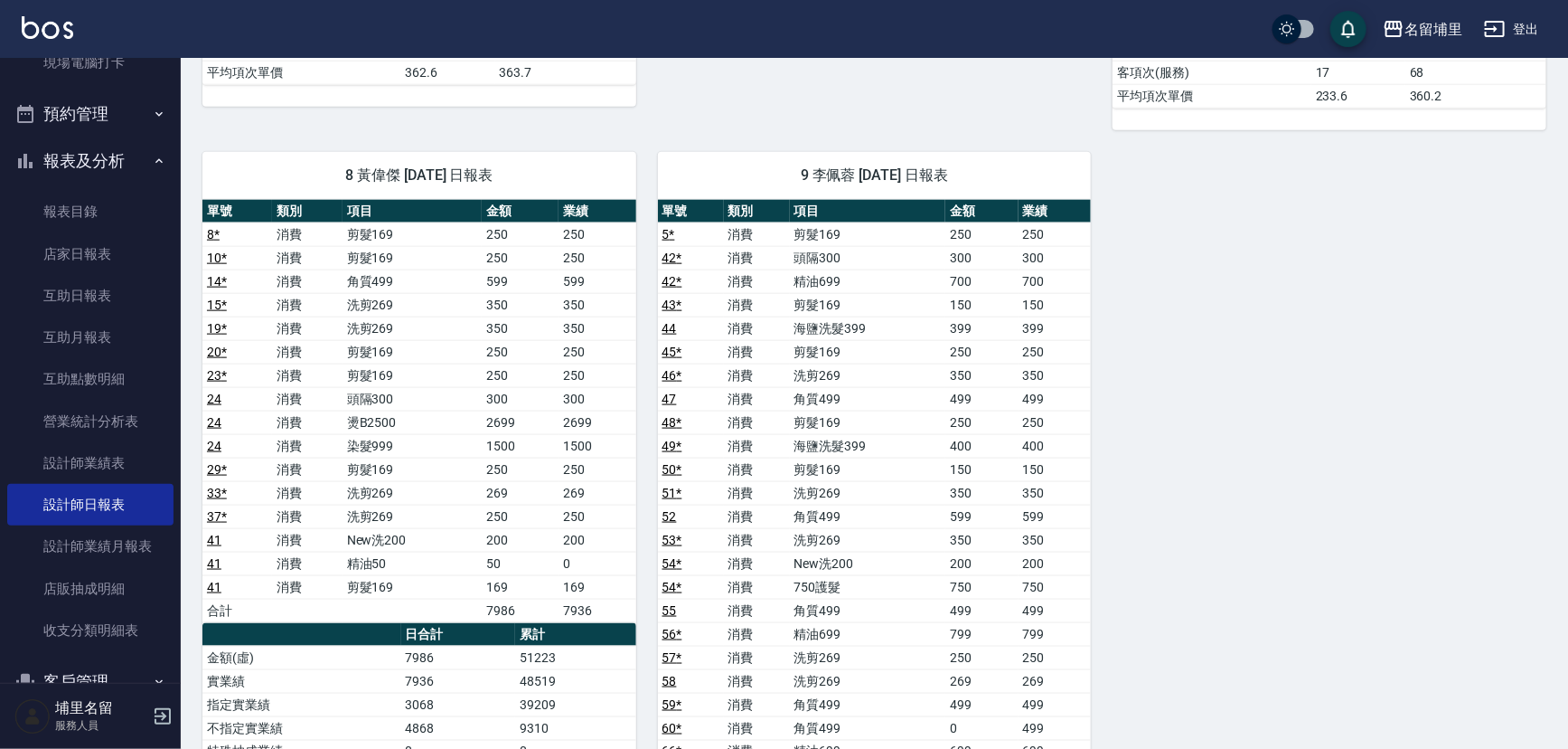
scroll to position [1150, 0]
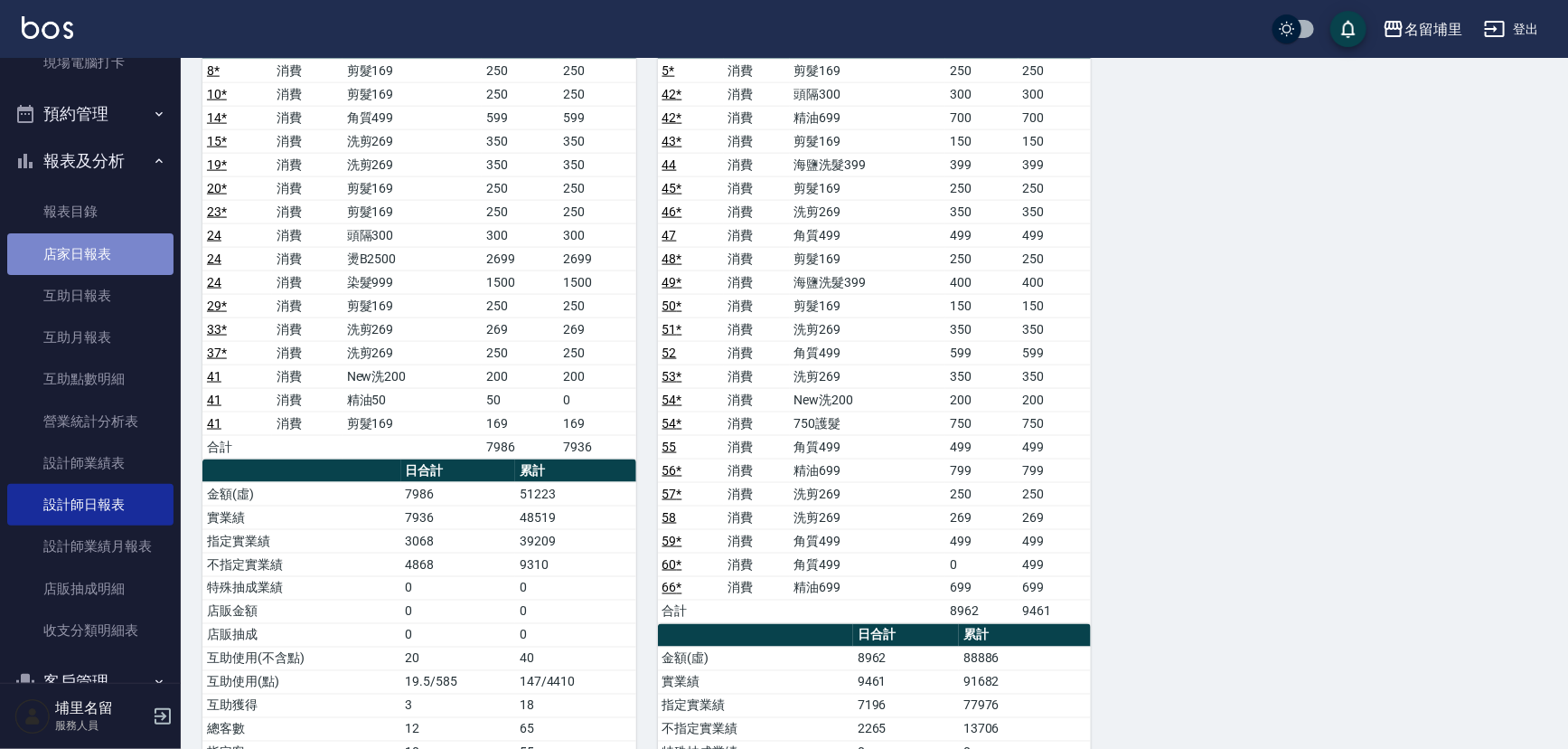
click at [115, 257] on link "店家日報表" at bounding box center [90, 254] width 166 height 42
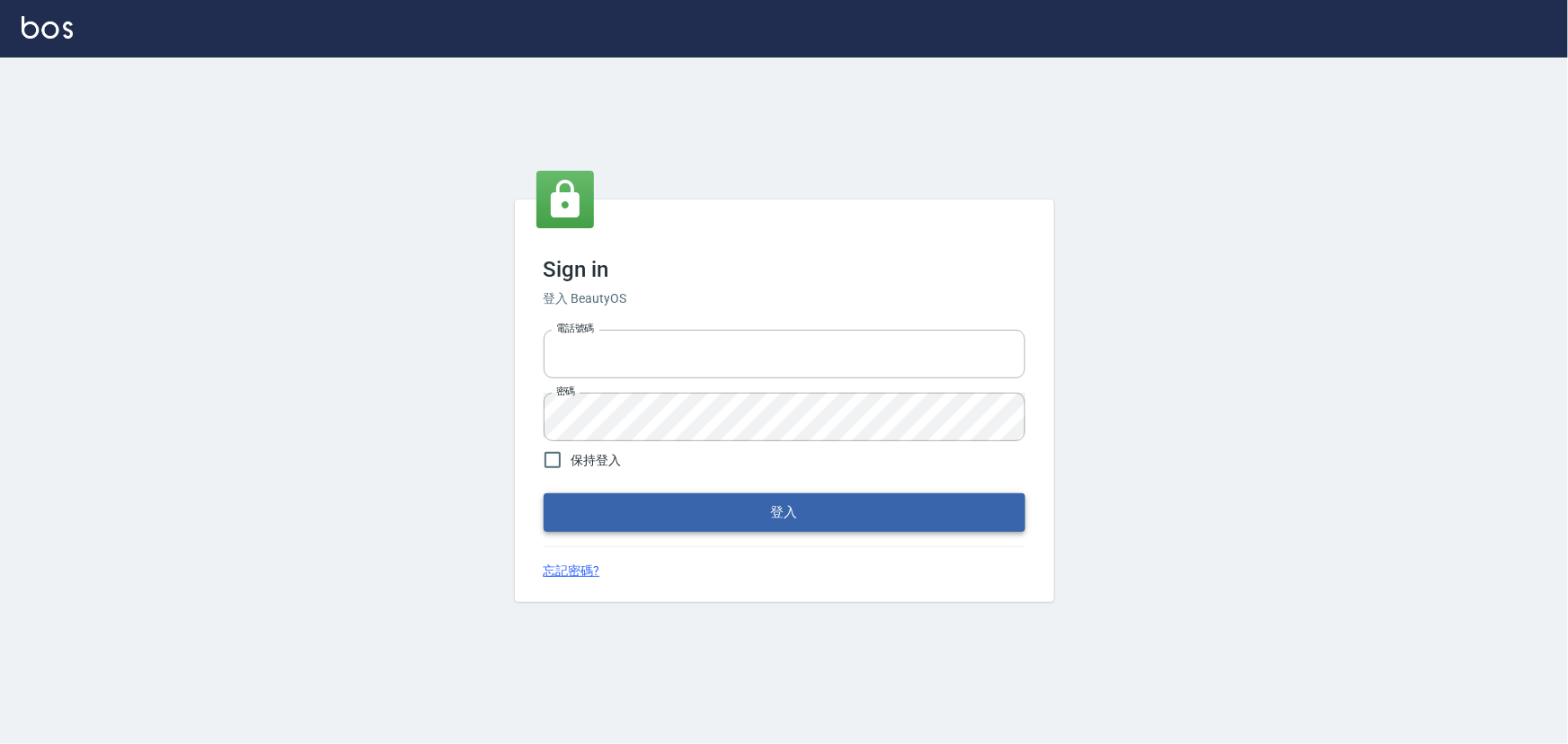
type input "2988528"
click at [687, 525] on button "登入" at bounding box center [785, 512] width 482 height 38
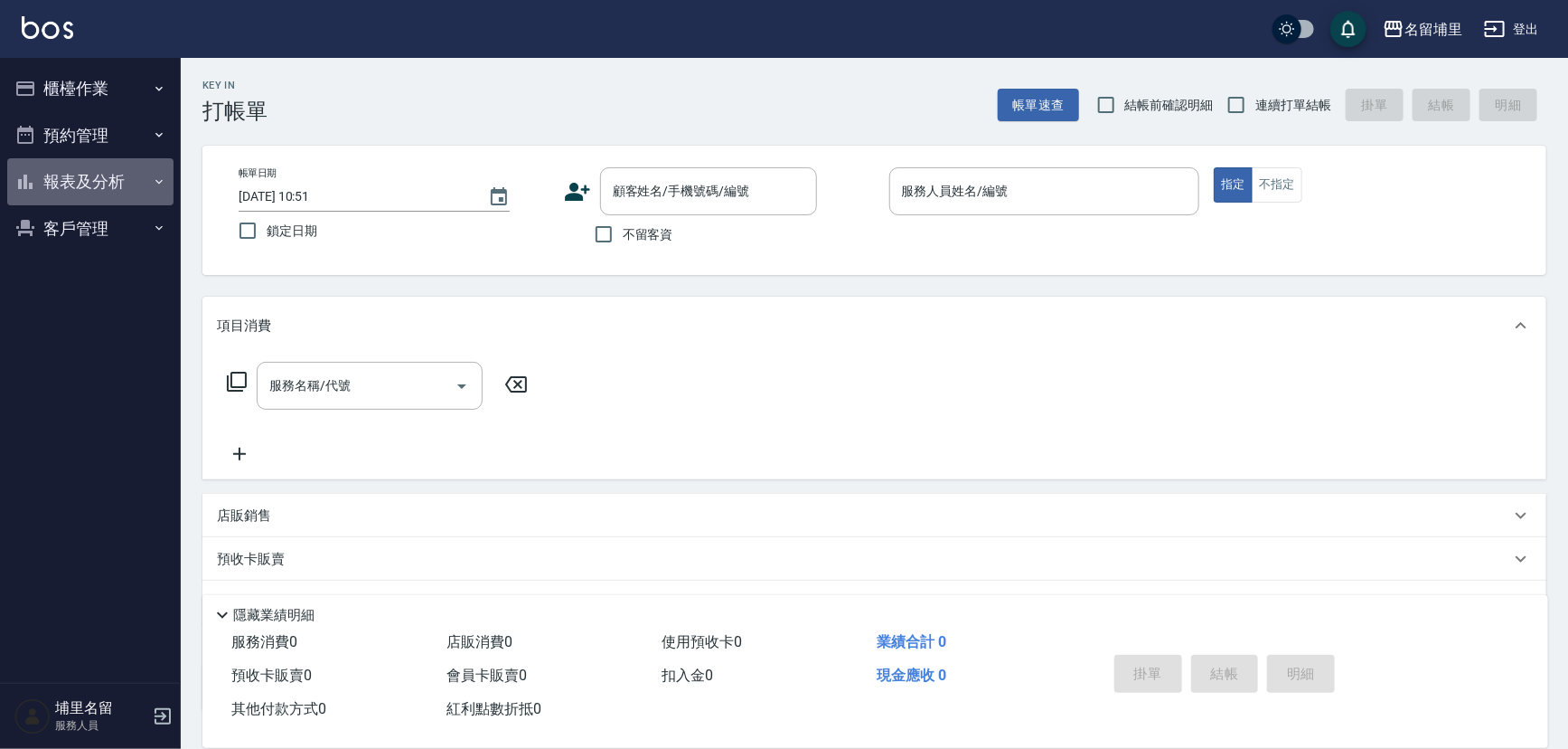
click at [72, 189] on button "報表及分析" at bounding box center [90, 182] width 166 height 47
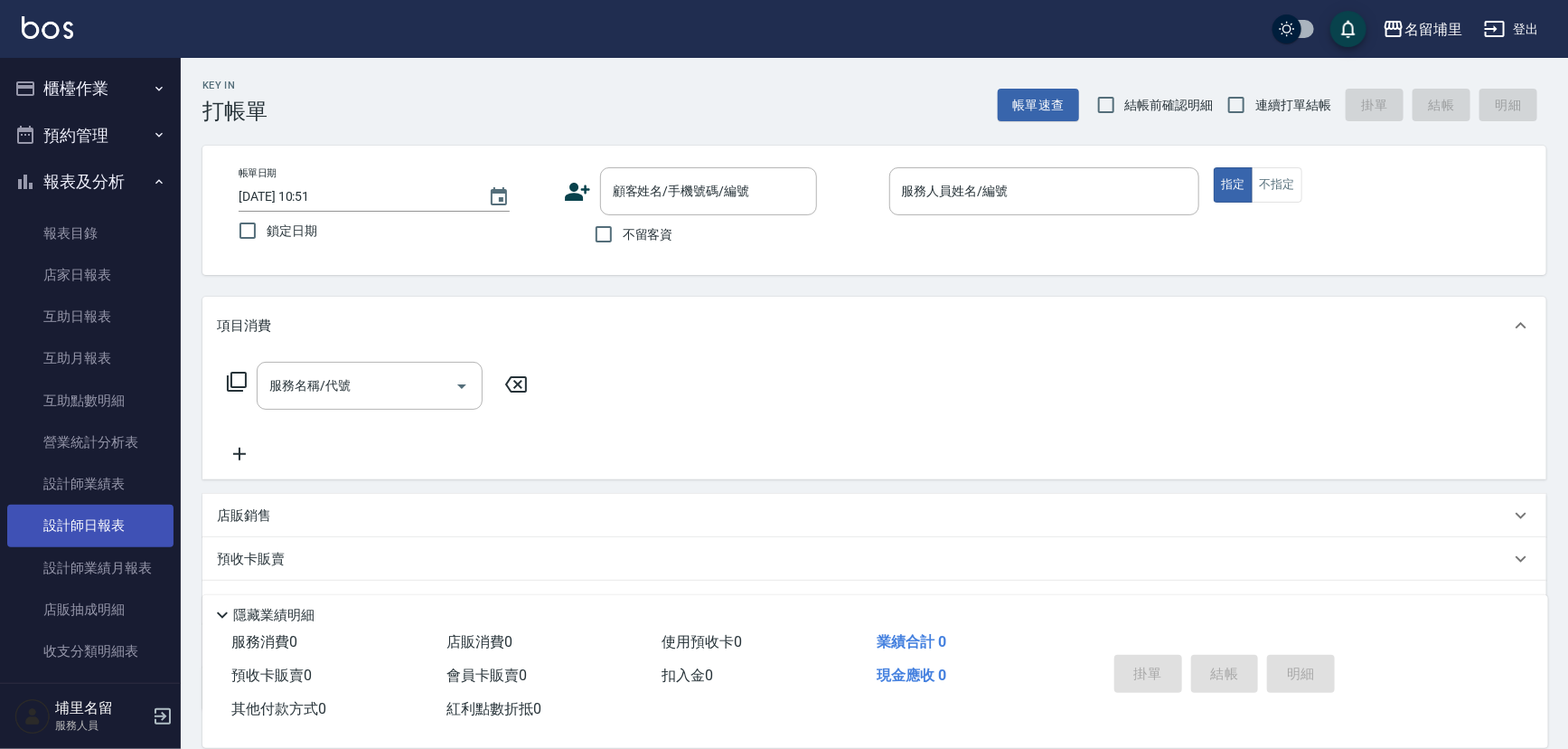
click at [81, 529] on link "設計師日報表" at bounding box center [90, 526] width 166 height 42
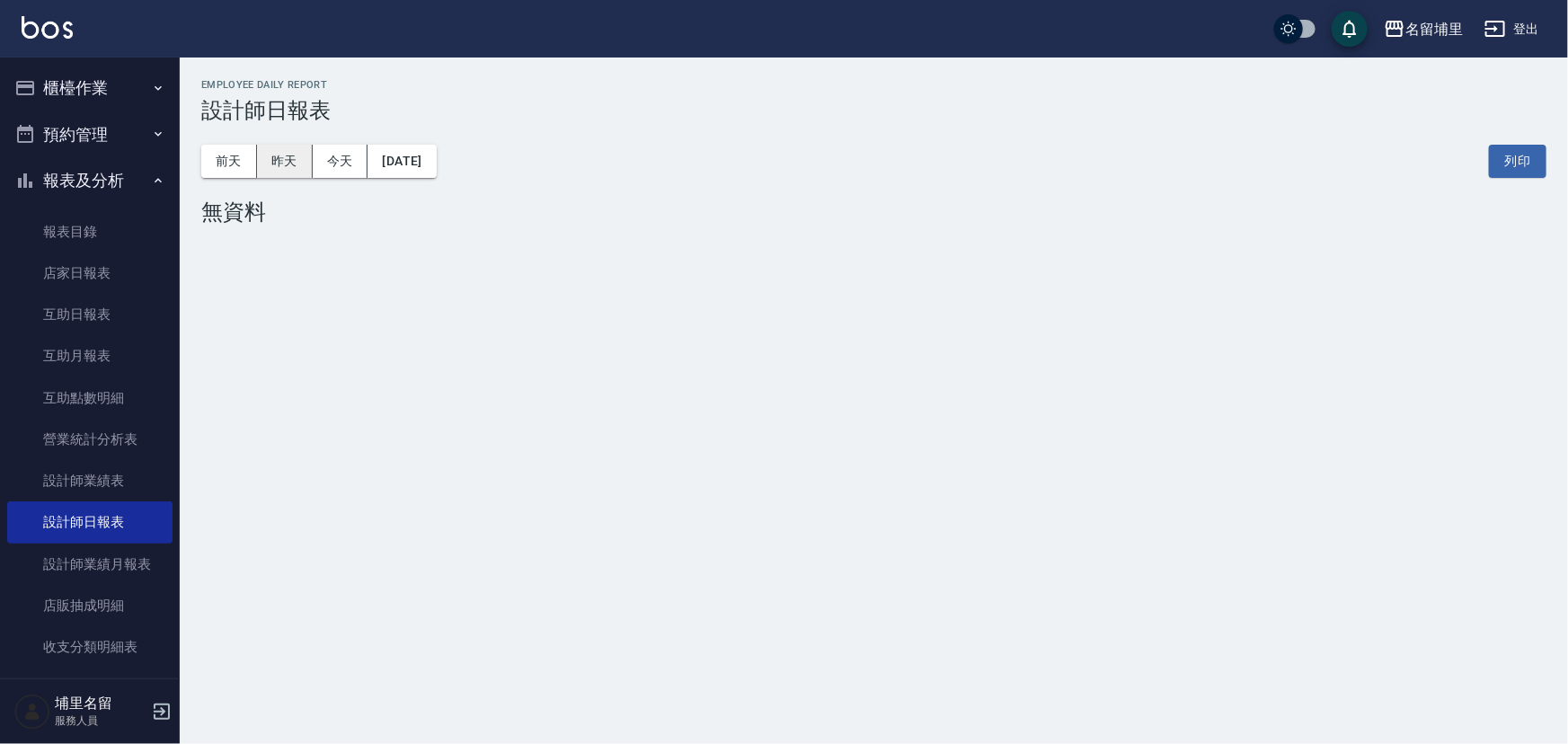
click at [288, 170] on button "昨天" at bounding box center [285, 161] width 56 height 33
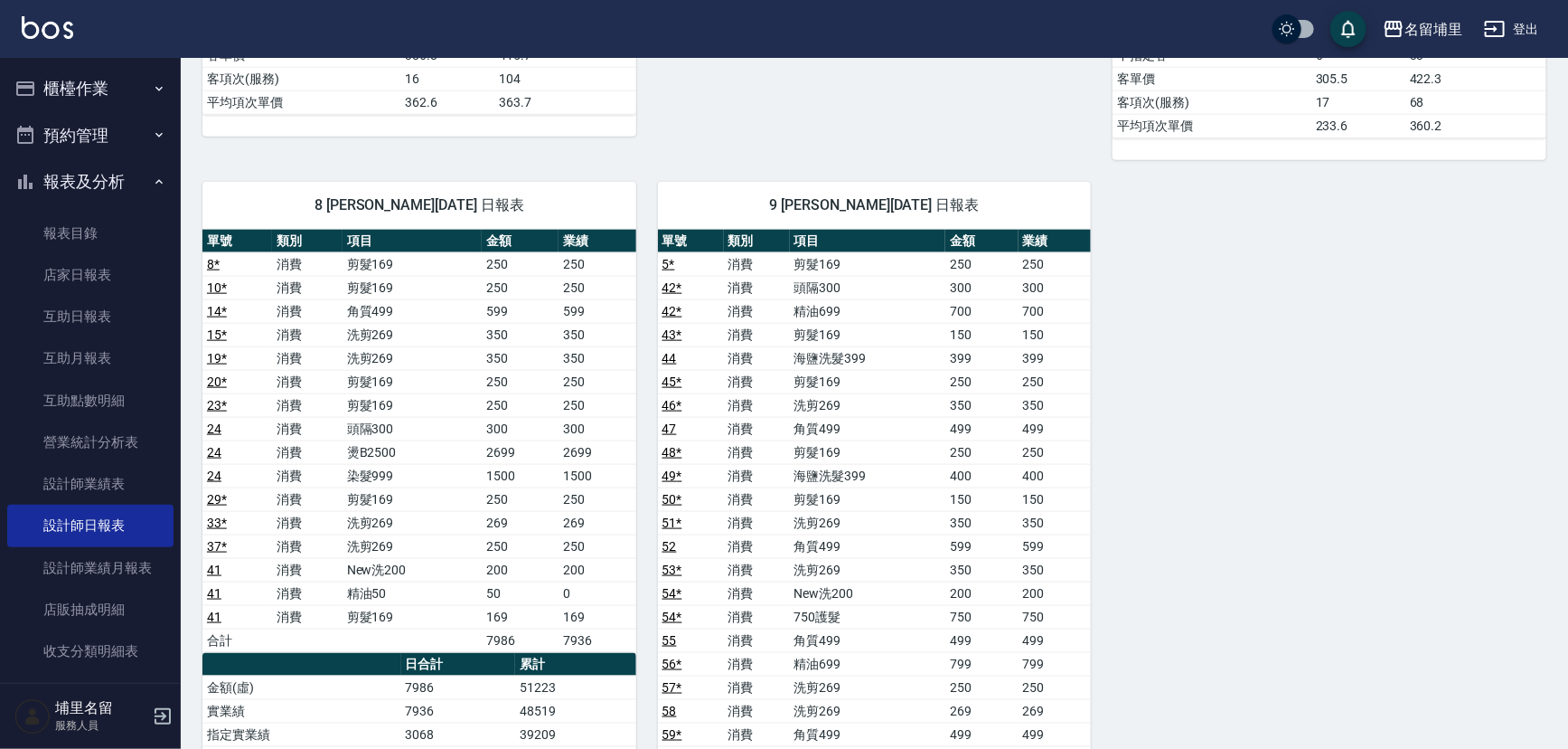
scroll to position [1068, 0]
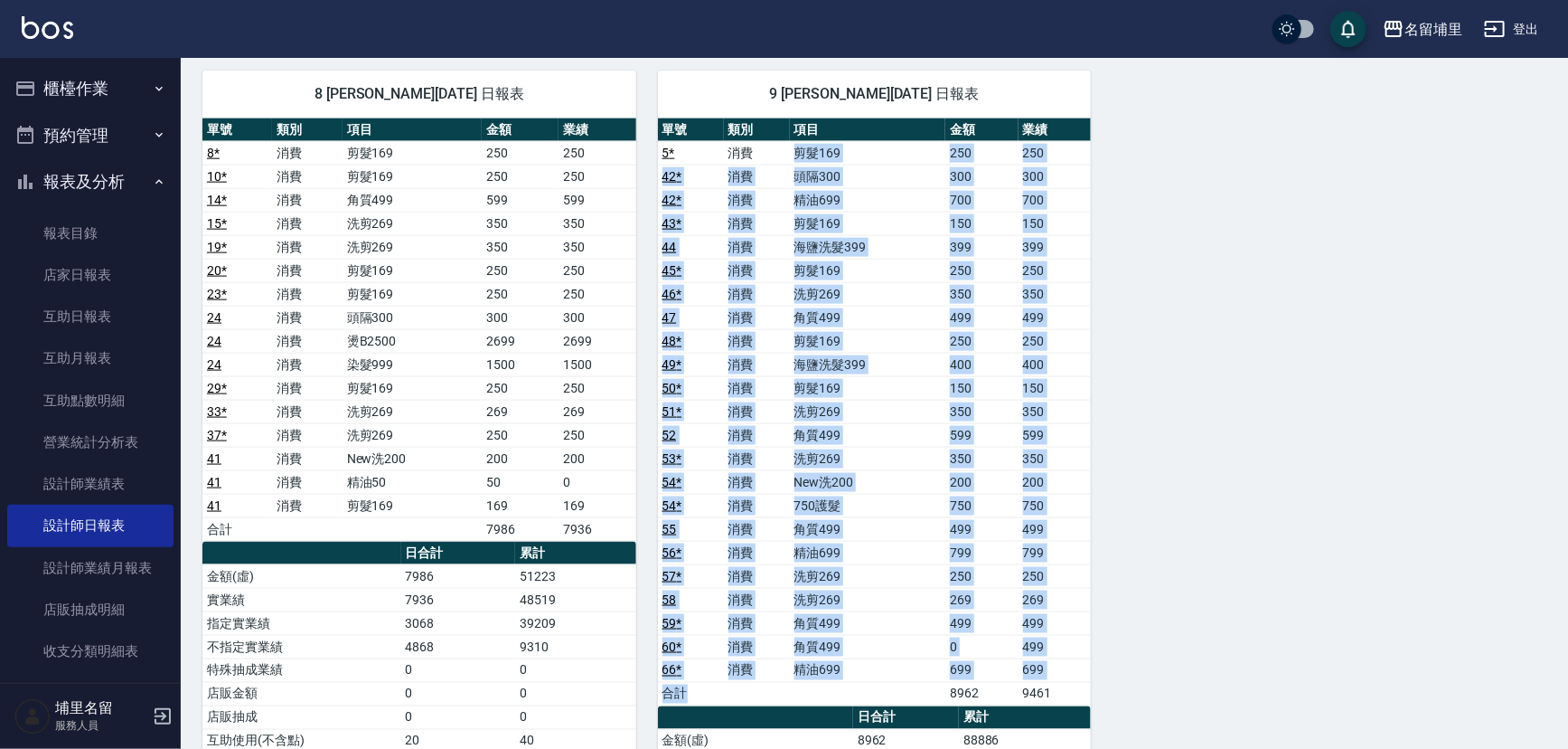
drag, startPoint x: 800, startPoint y: 153, endPoint x: 827, endPoint y: 666, distance: 513.7
click at [827, 666] on tbody "5 * 消費 剪髮169 250 250 42 * 消費 頭隔300 300 300 42 * 消費 精油699 700 700 43 * 消費 剪髮169 …" at bounding box center [875, 423] width 434 height 565
click at [831, 643] on td "角質499" at bounding box center [868, 646] width 156 height 24
drag, startPoint x: 781, startPoint y: 147, endPoint x: 885, endPoint y: 655, distance: 518.5
click at [885, 656] on tbody "5 * 消費 剪髮169 250 250 42 * 消費 頭隔300 300 300 42 * 消費 精油699 700 700 43 * 消費 剪髮169 …" at bounding box center [875, 423] width 434 height 565
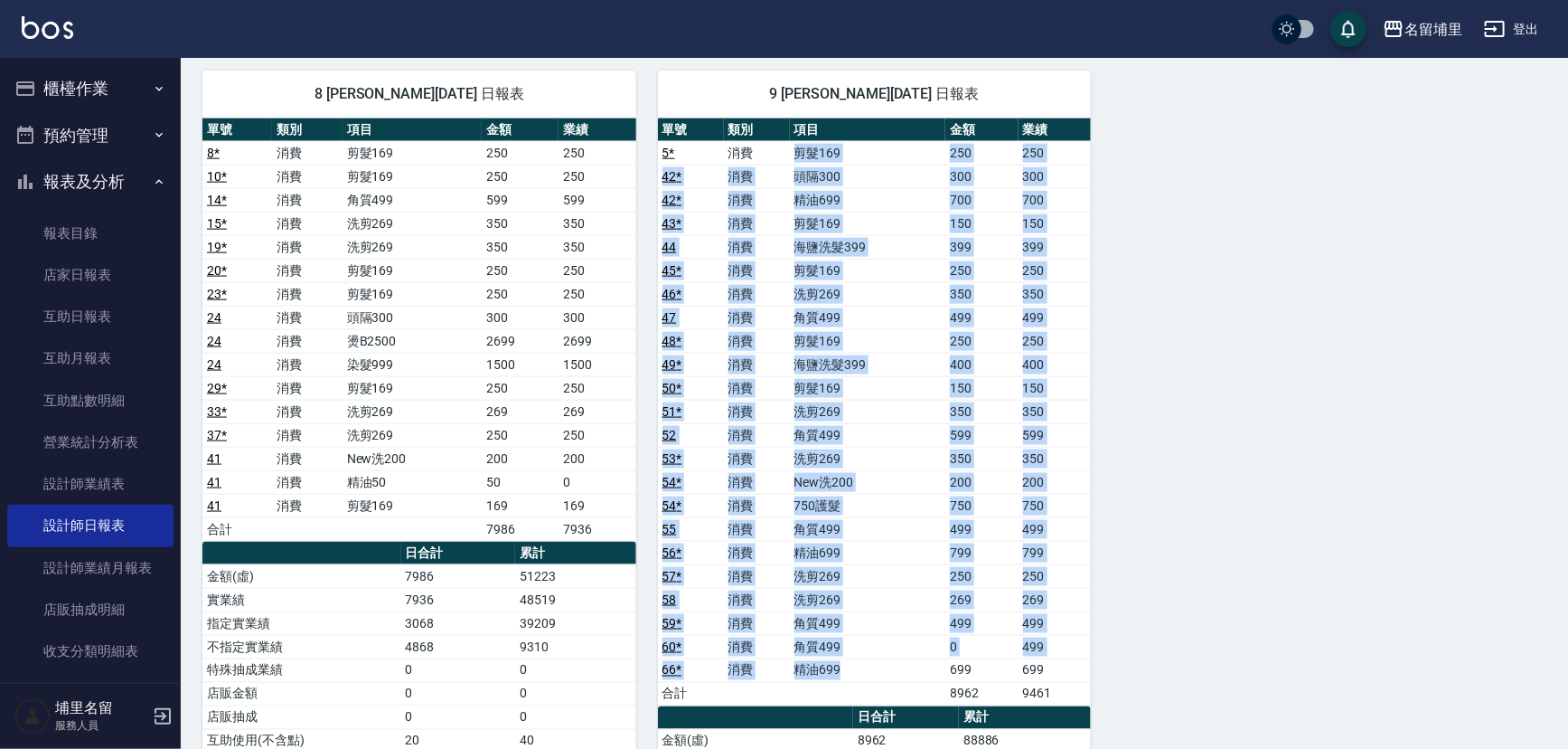
click at [804, 565] on td "洗剪269" at bounding box center [868, 577] width 156 height 24
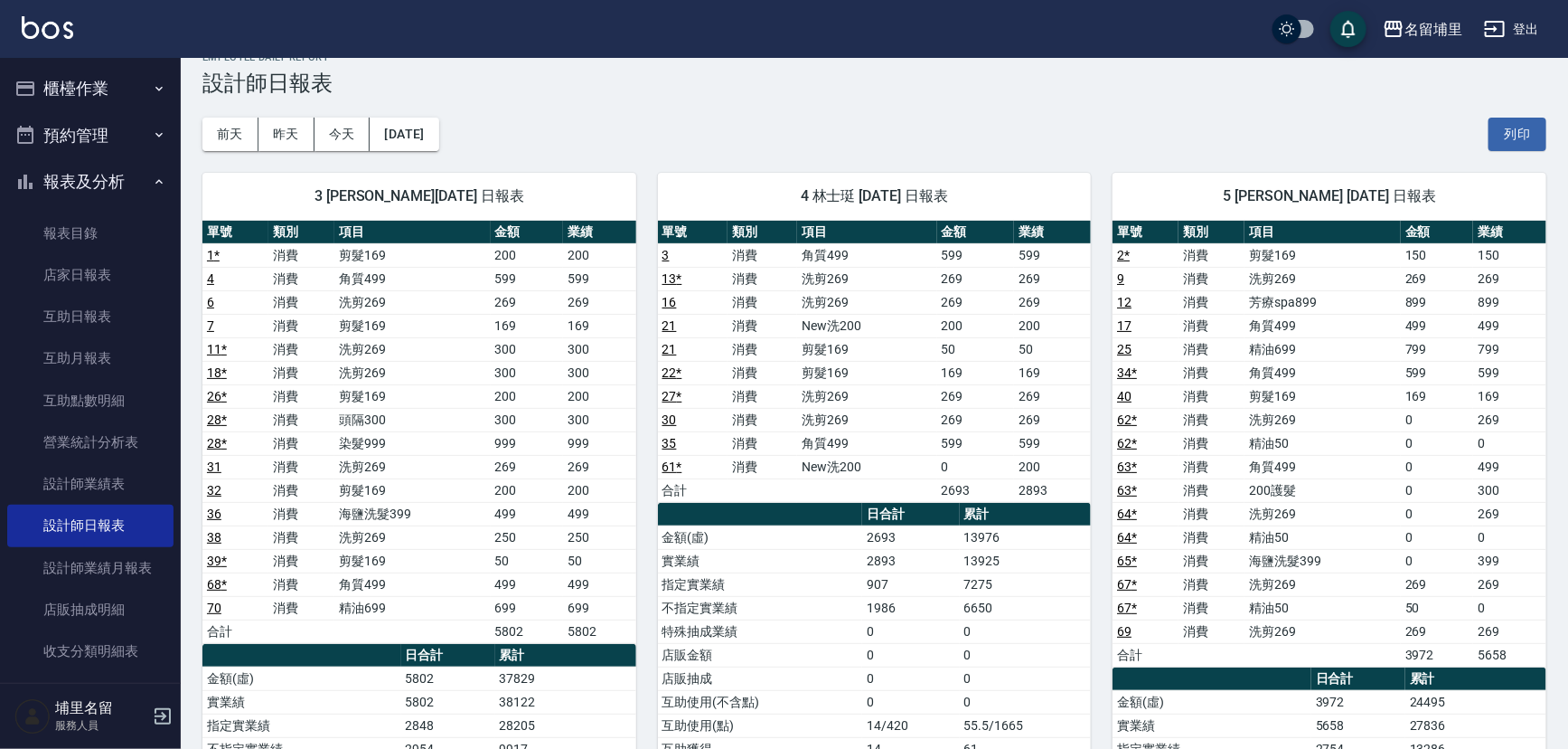
scroll to position [0, 0]
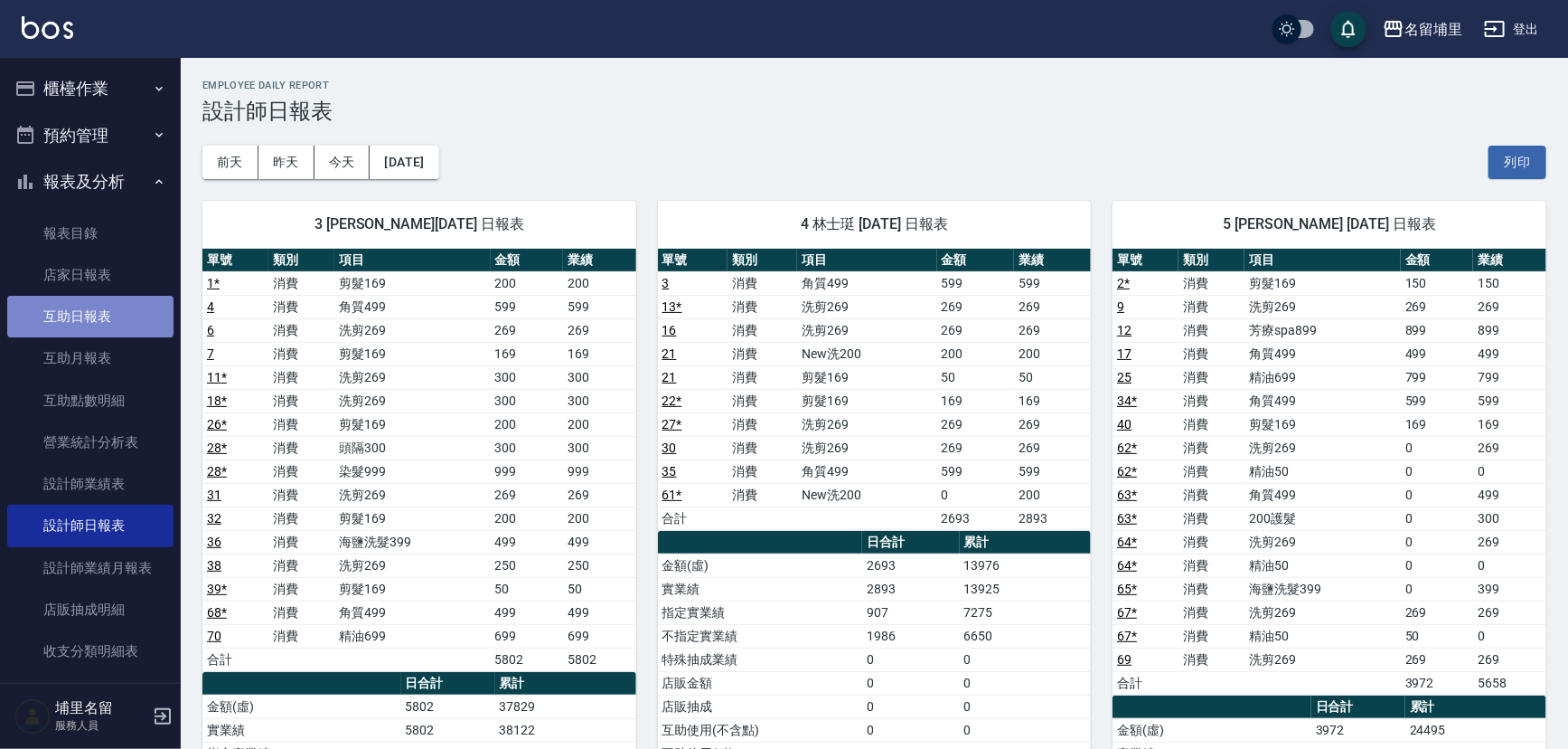
click at [116, 328] on link "互助日報表" at bounding box center [90, 317] width 166 height 42
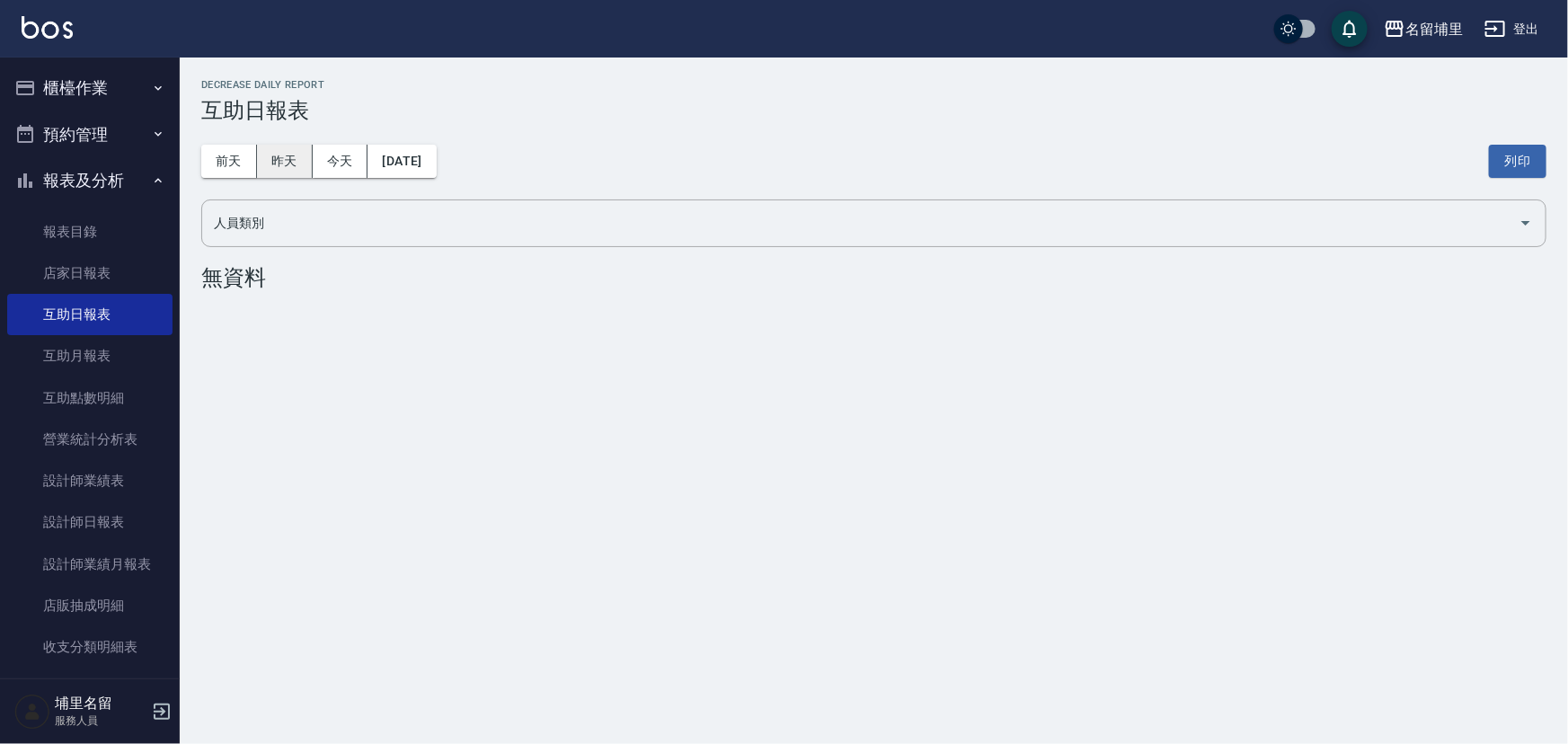
click at [269, 154] on button "昨天" at bounding box center [285, 161] width 56 height 33
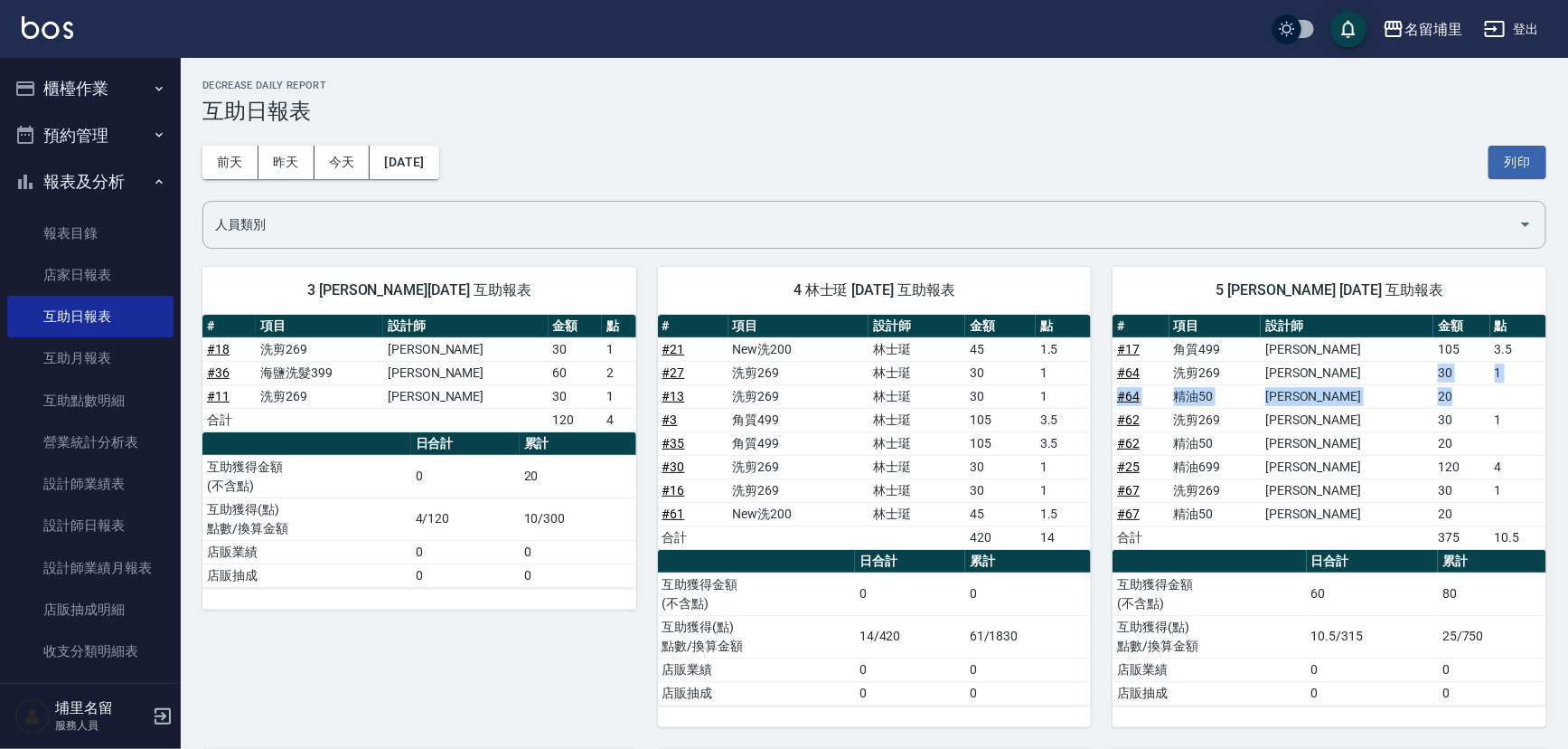
drag, startPoint x: 1403, startPoint y: 376, endPoint x: 1422, endPoint y: 401, distance: 31.4
click at [1422, 401] on tbody "# 17 角質499 [PERSON_NAME] 105 3.5 # 64 洗剪269 [PERSON_NAME] 30 1 # 64 精油50 [PERSO…" at bounding box center [1329, 443] width 434 height 212
click at [1434, 401] on td "20" at bounding box center [1462, 396] width 56 height 24
drag, startPoint x: 1410, startPoint y: 401, endPoint x: 1434, endPoint y: 391, distance: 26.0
click at [1434, 391] on td "20" at bounding box center [1462, 396] width 56 height 24
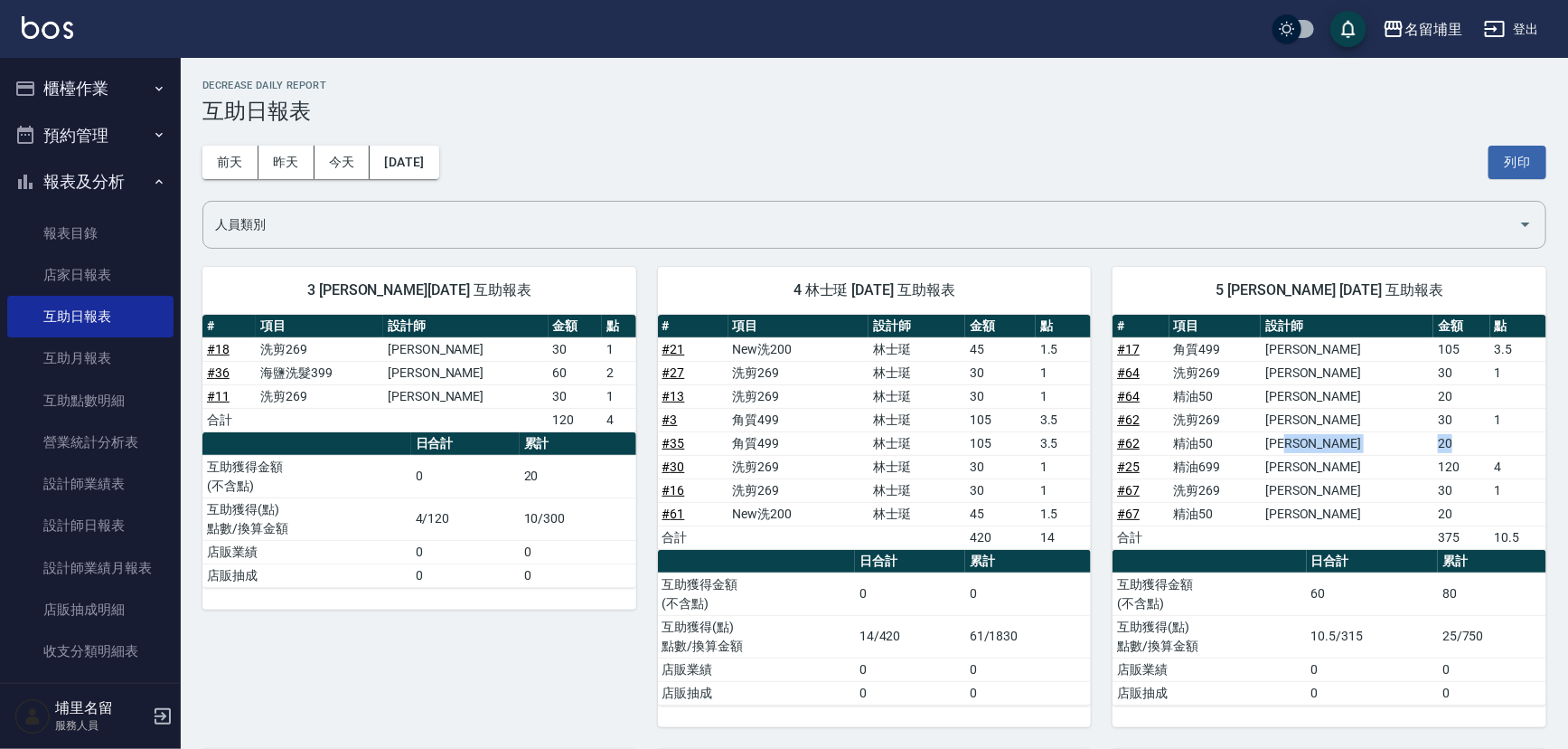
drag, startPoint x: 1400, startPoint y: 441, endPoint x: 1457, endPoint y: 432, distance: 57.7
click at [1457, 432] on tr "# 62 精油50 [PERSON_NAME] 20" at bounding box center [1329, 443] width 434 height 24
drag, startPoint x: 1410, startPoint y: 509, endPoint x: 1453, endPoint y: 507, distance: 43.0
click at [1434, 508] on td "20" at bounding box center [1462, 514] width 56 height 24
click at [1446, 497] on td "30" at bounding box center [1462, 490] width 56 height 24
